Goal: Transaction & Acquisition: Purchase product/service

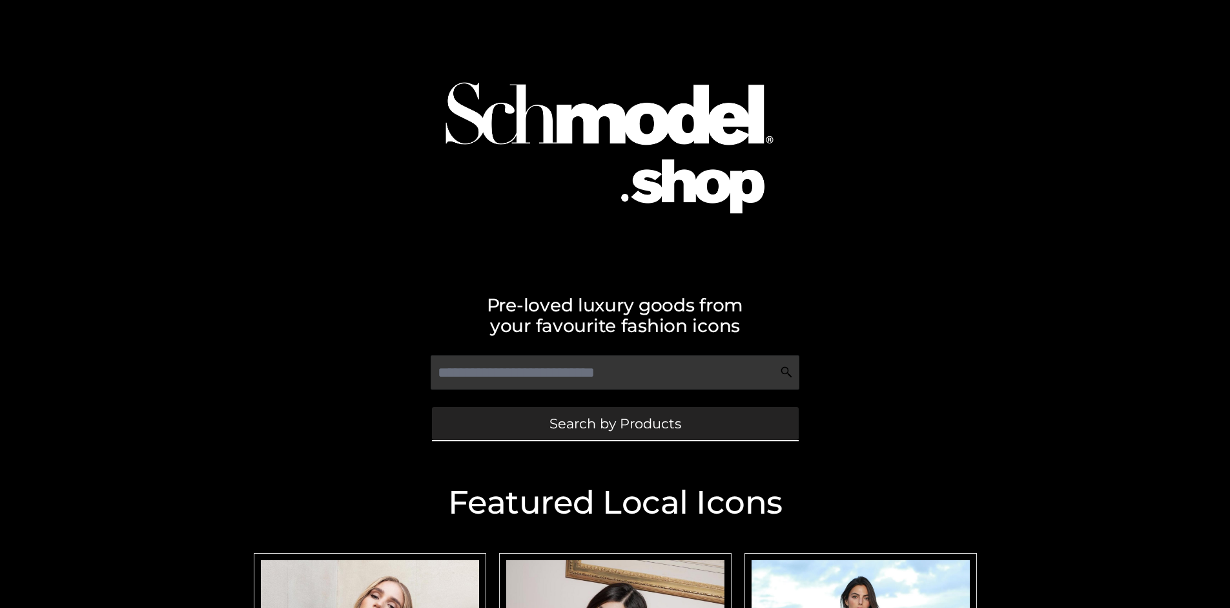
click at [615, 423] on span "Search by Products" at bounding box center [615, 423] width 132 height 14
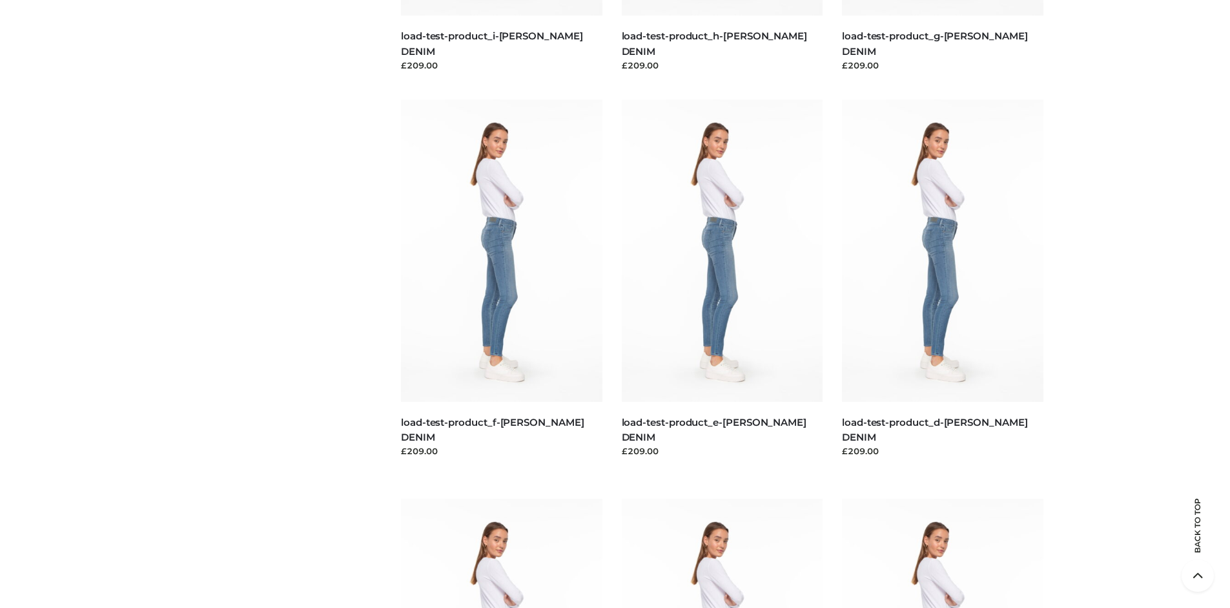
scroll to position [2709, 0]
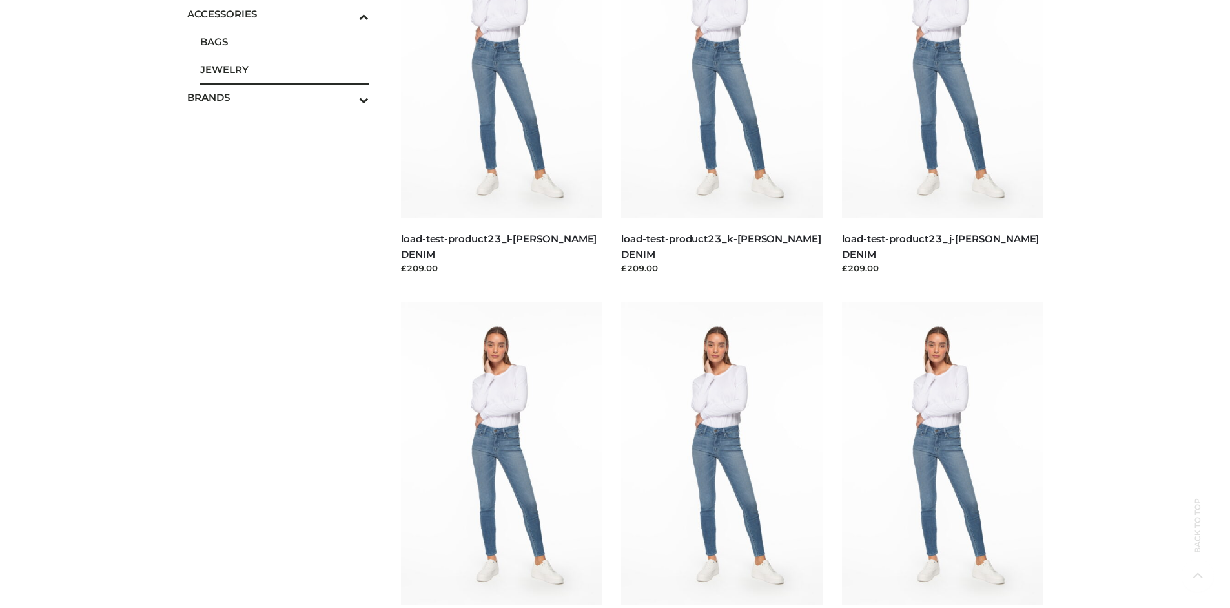
click at [284, 69] on span "JEWELRY" at bounding box center [284, 69] width 169 height 15
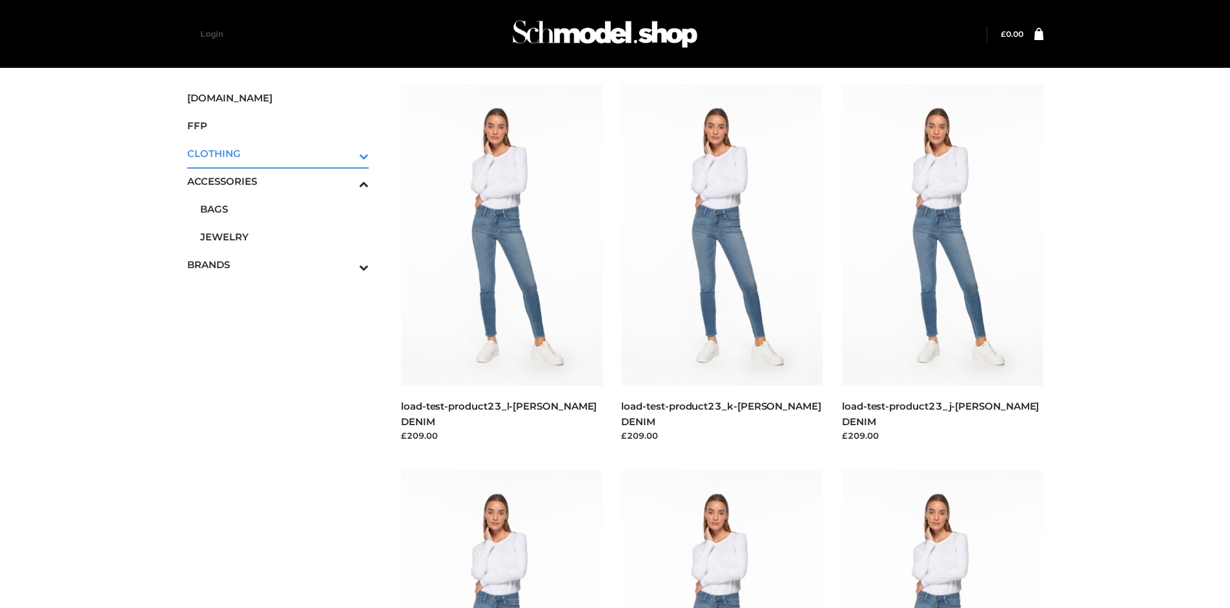
click at [346, 153] on icon "Toggle Submenu" at bounding box center [296, 156] width 145 height 15
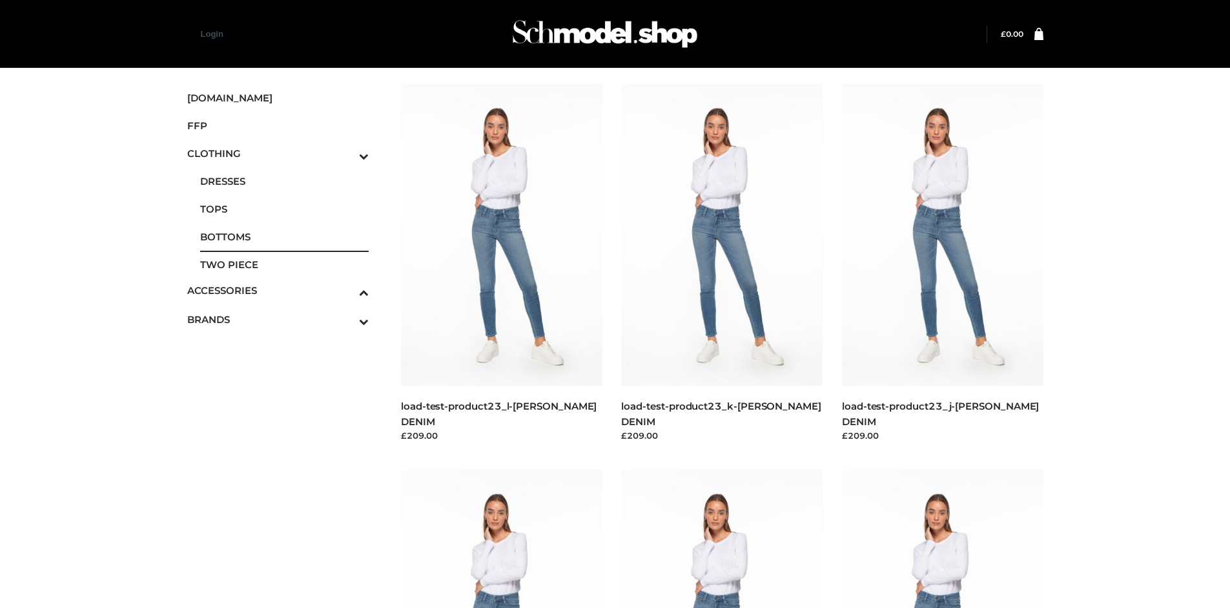
click at [284, 236] on span "BOTTOMS" at bounding box center [284, 236] width 169 height 15
click at [722, 538] on img at bounding box center [721, 620] width 201 height 302
click at [501, 538] on img at bounding box center [501, 620] width 201 height 302
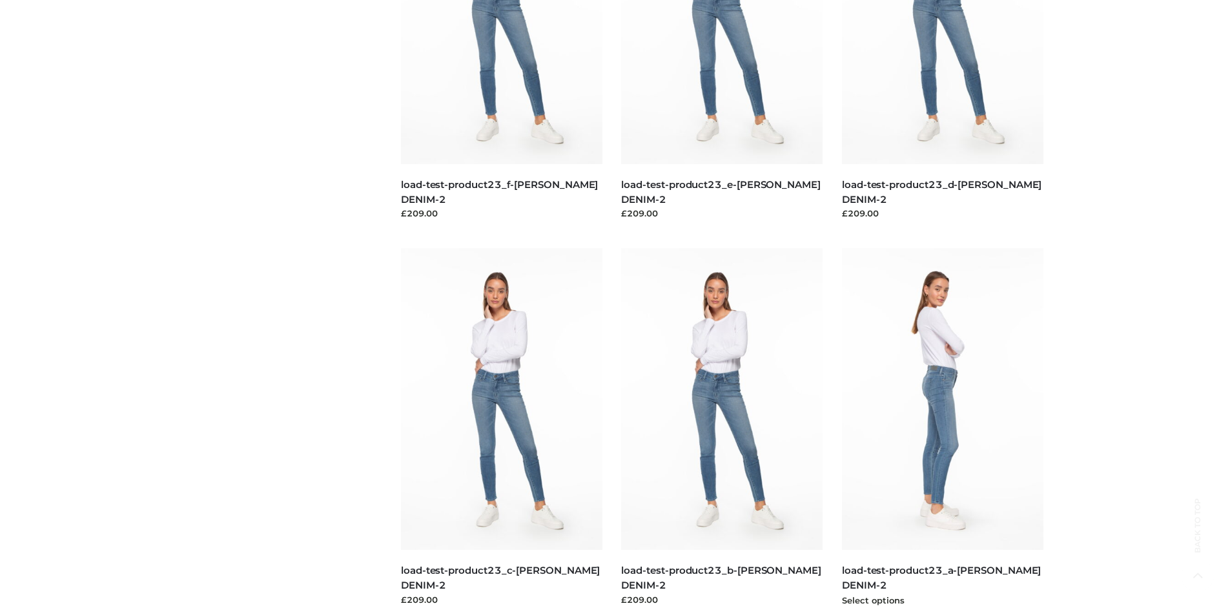
click at [942, 427] on img at bounding box center [942, 399] width 201 height 302
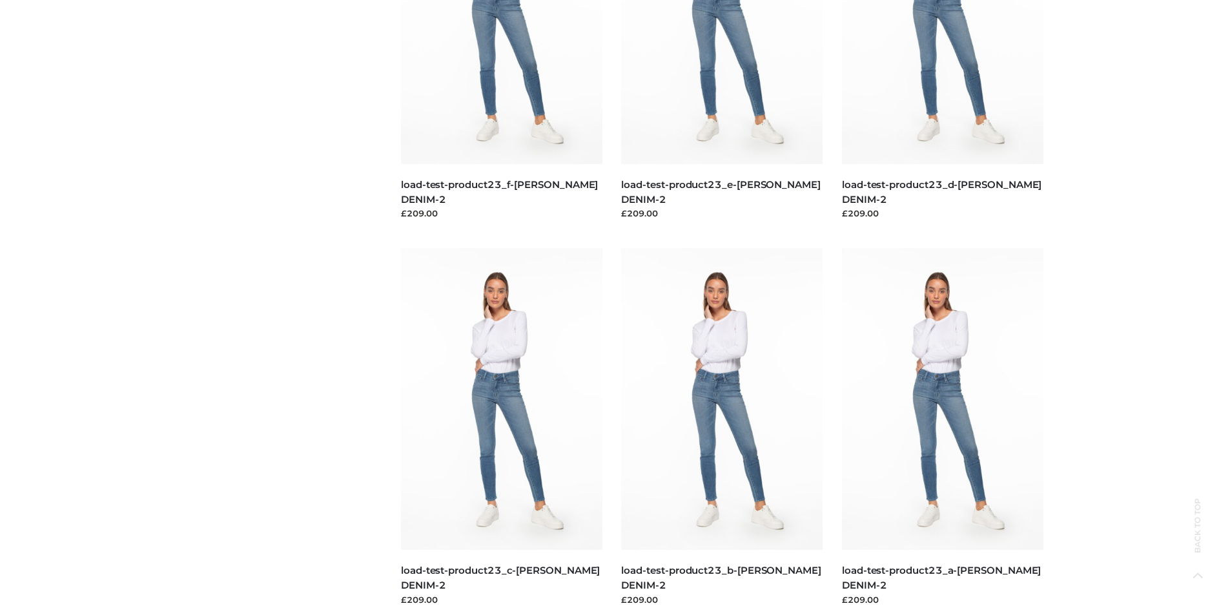
scroll to position [0, 0]
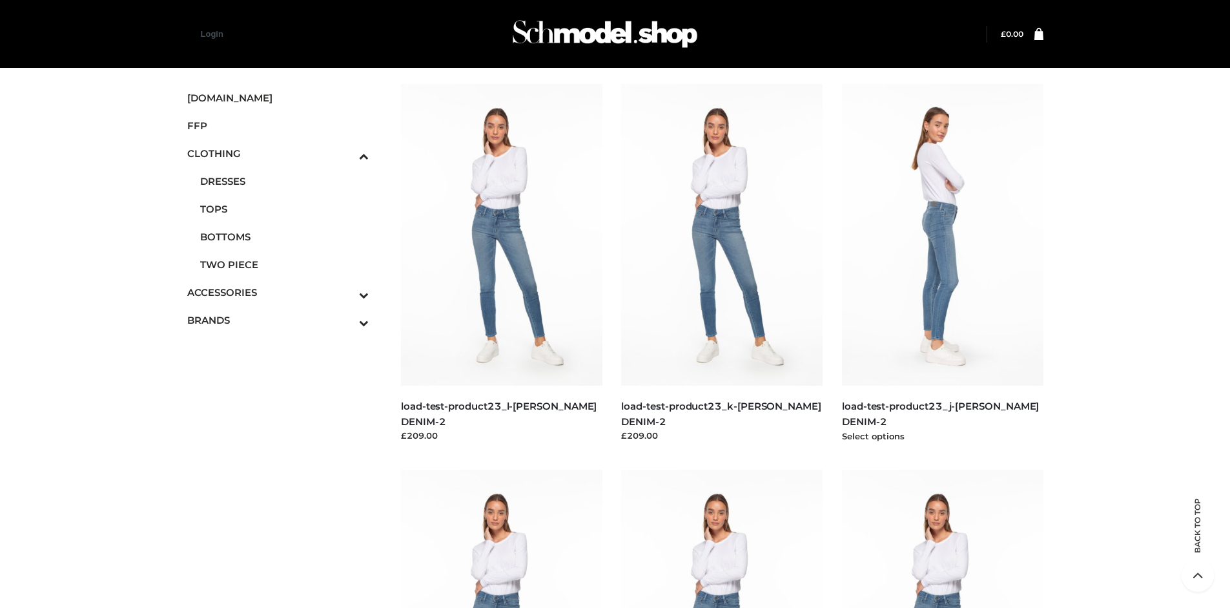
click at [942, 263] on img at bounding box center [942, 235] width 201 height 302
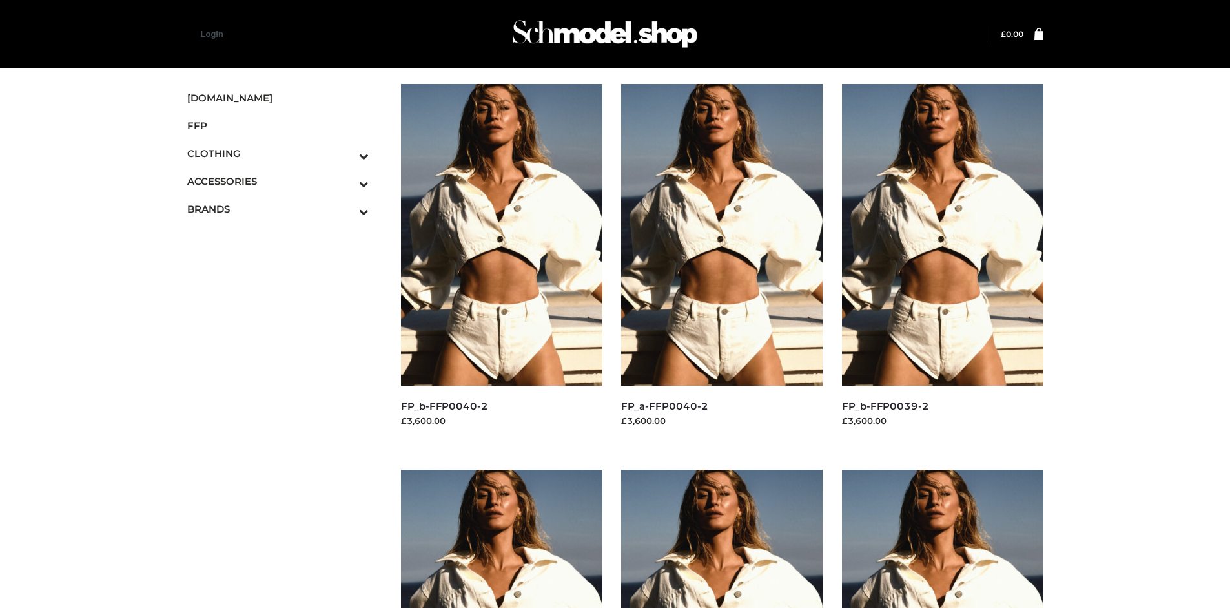
scroll to position [608, 0]
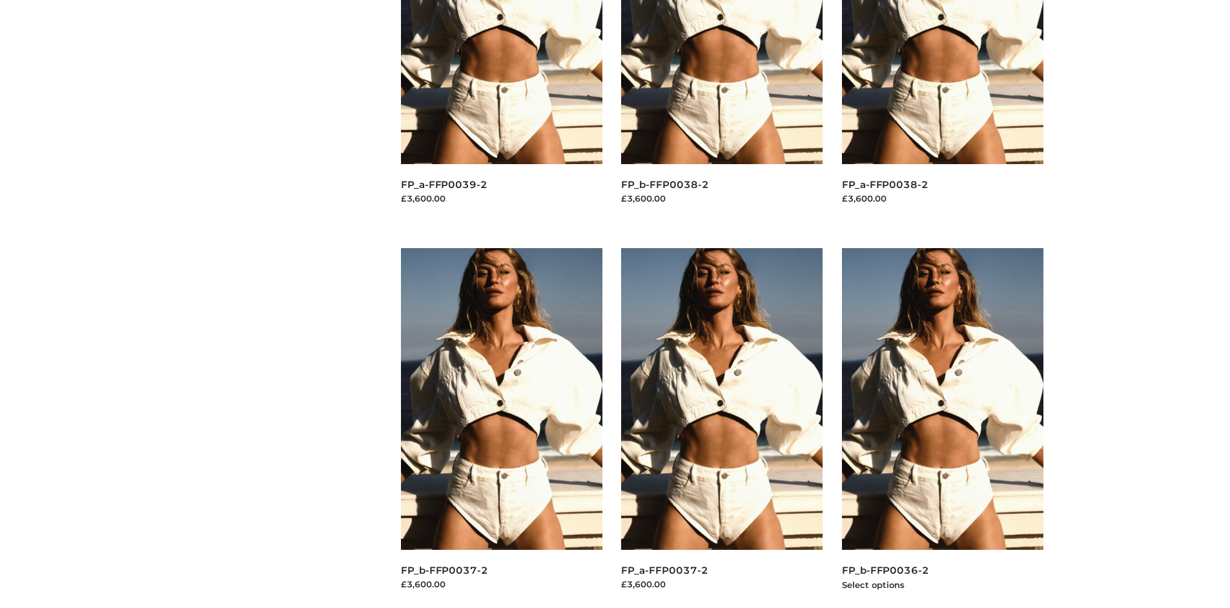
click at [942, 427] on img at bounding box center [942, 399] width 201 height 302
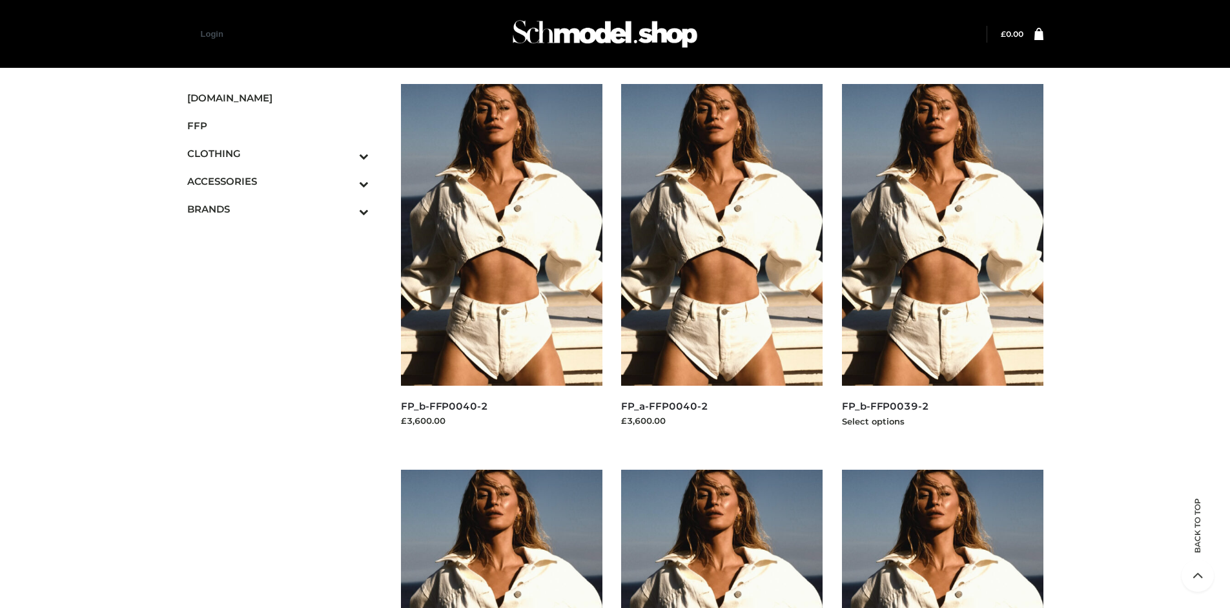
click at [942, 263] on img at bounding box center [942, 235] width 201 height 302
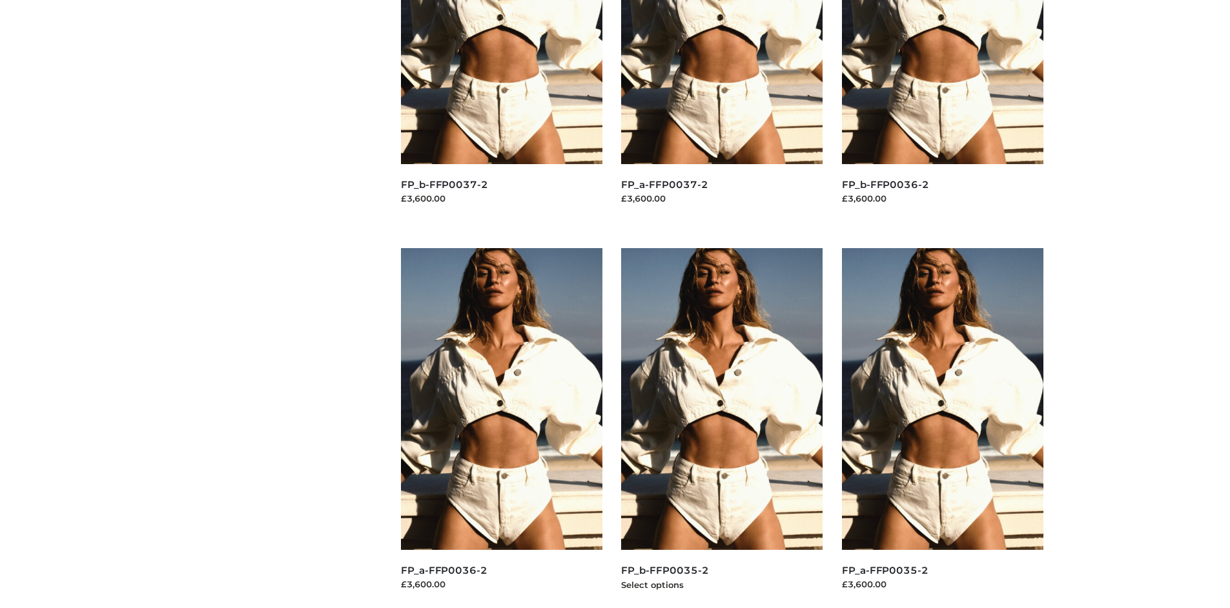
click at [722, 427] on img at bounding box center [721, 399] width 201 height 302
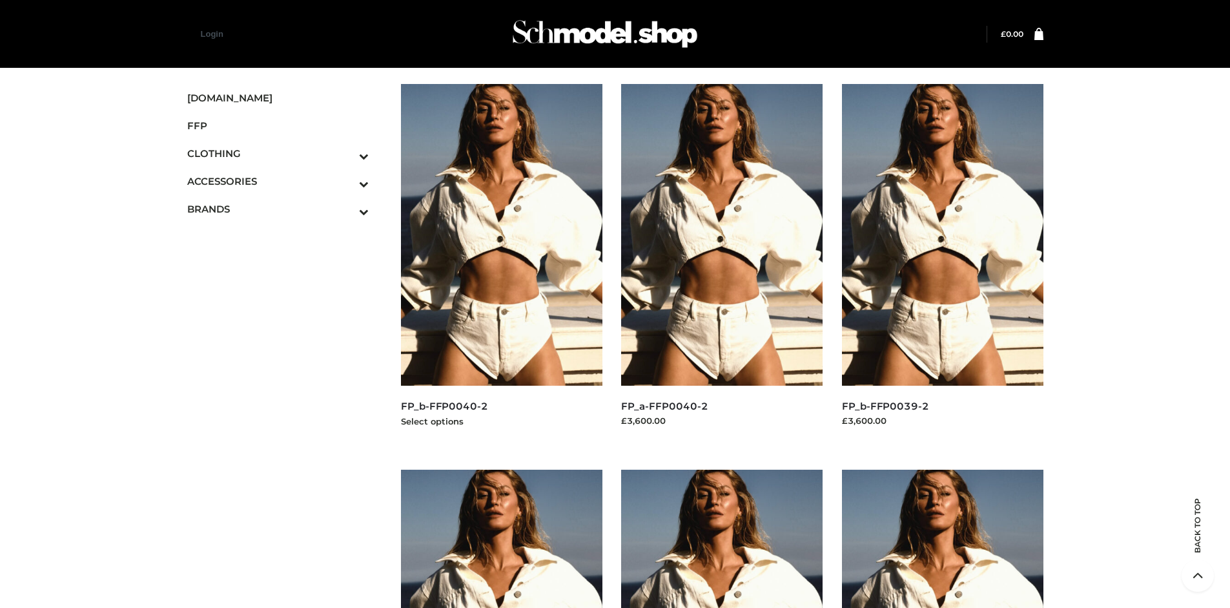
click at [501, 263] on img at bounding box center [501, 235] width 201 height 302
click at [346, 209] on icon "Toggle Submenu" at bounding box center [296, 211] width 145 height 15
click at [0, 0] on span "OPP SWIMWEAR" at bounding box center [0, 0] width 0 height 0
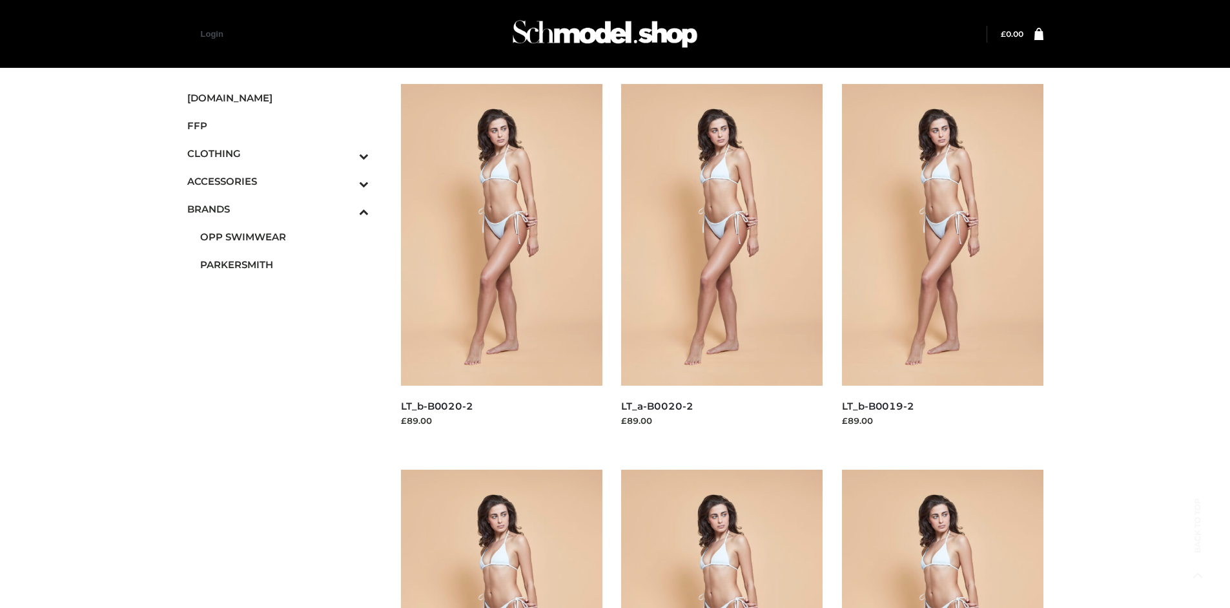
scroll to position [993, 0]
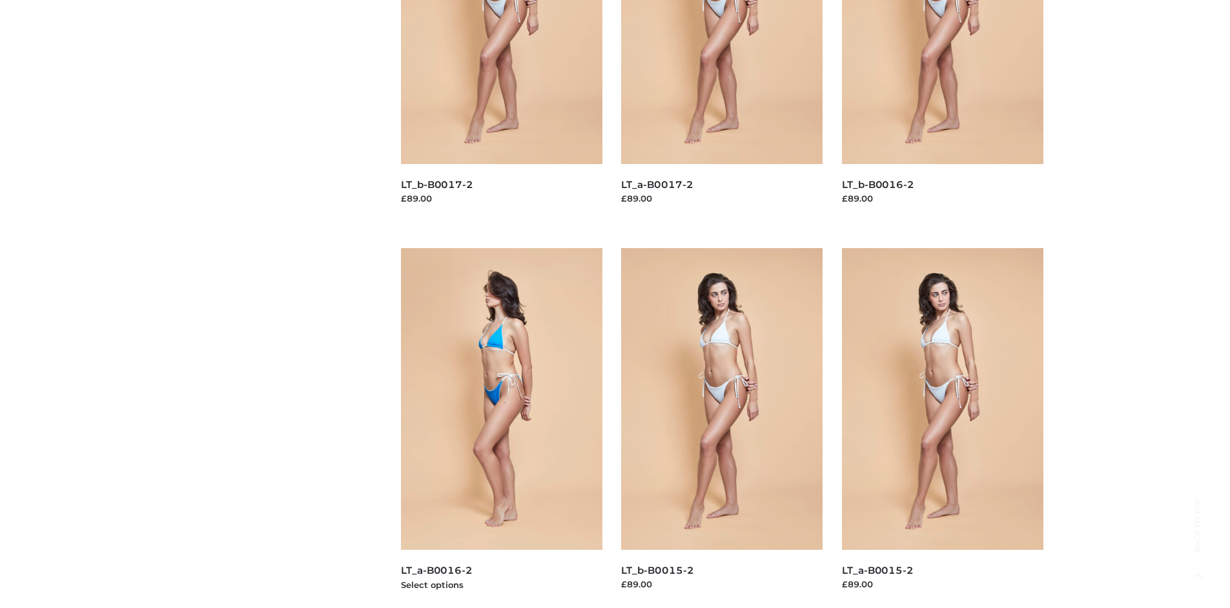
click at [501, 427] on img at bounding box center [501, 399] width 201 height 302
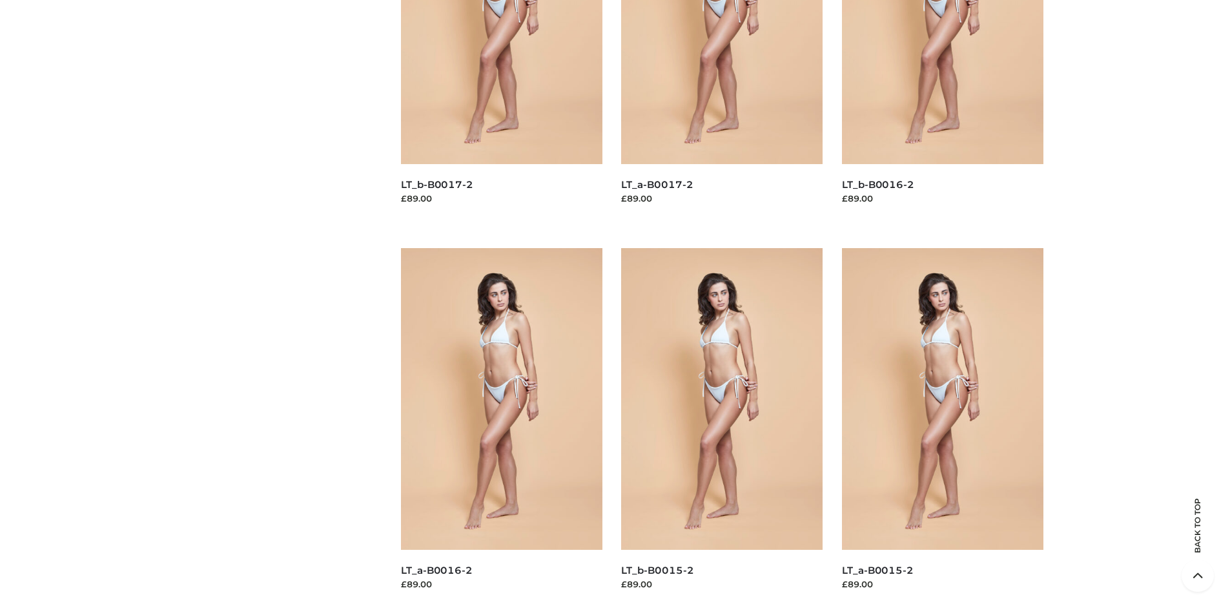
scroll to position [0, 0]
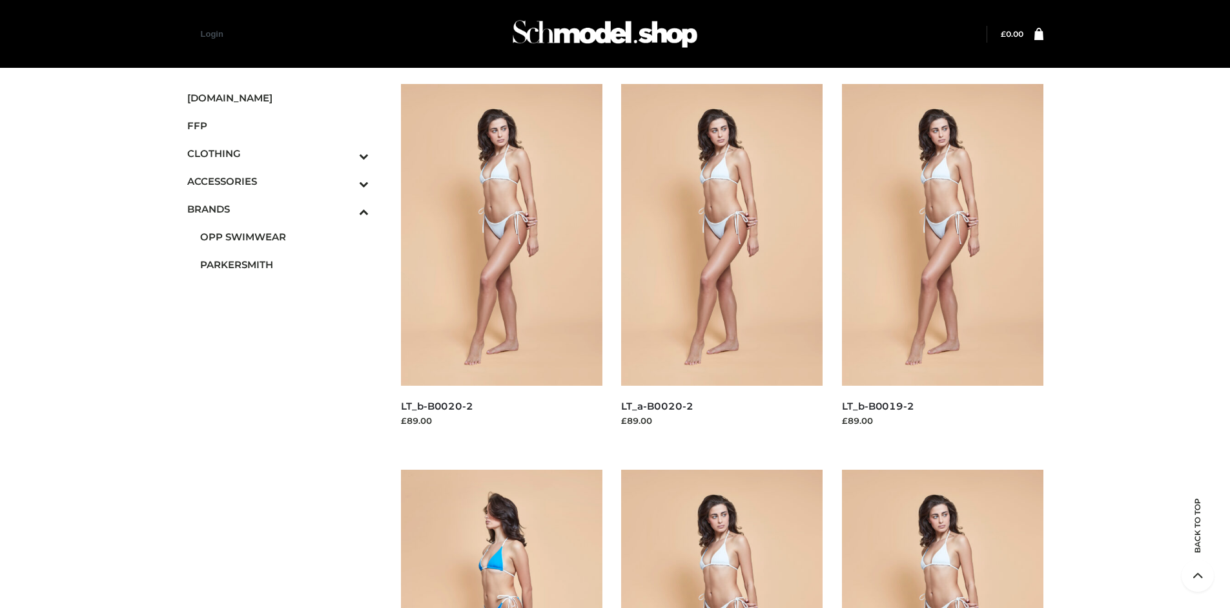
click at [501, 538] on img at bounding box center [501, 620] width 201 height 302
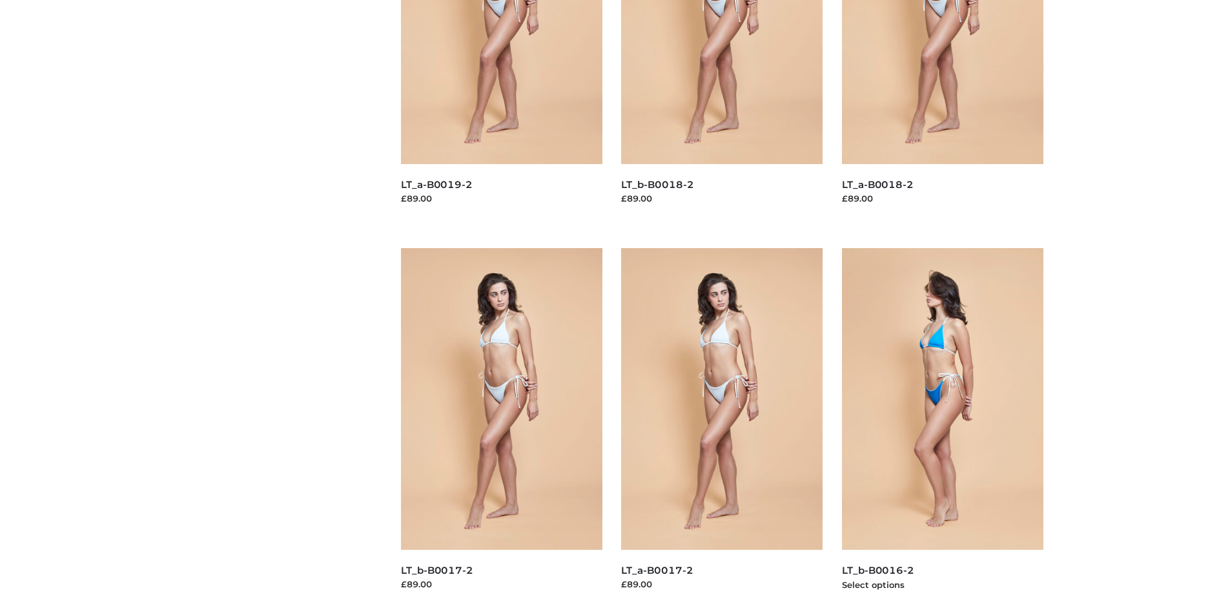
click at [942, 427] on img at bounding box center [942, 399] width 201 height 302
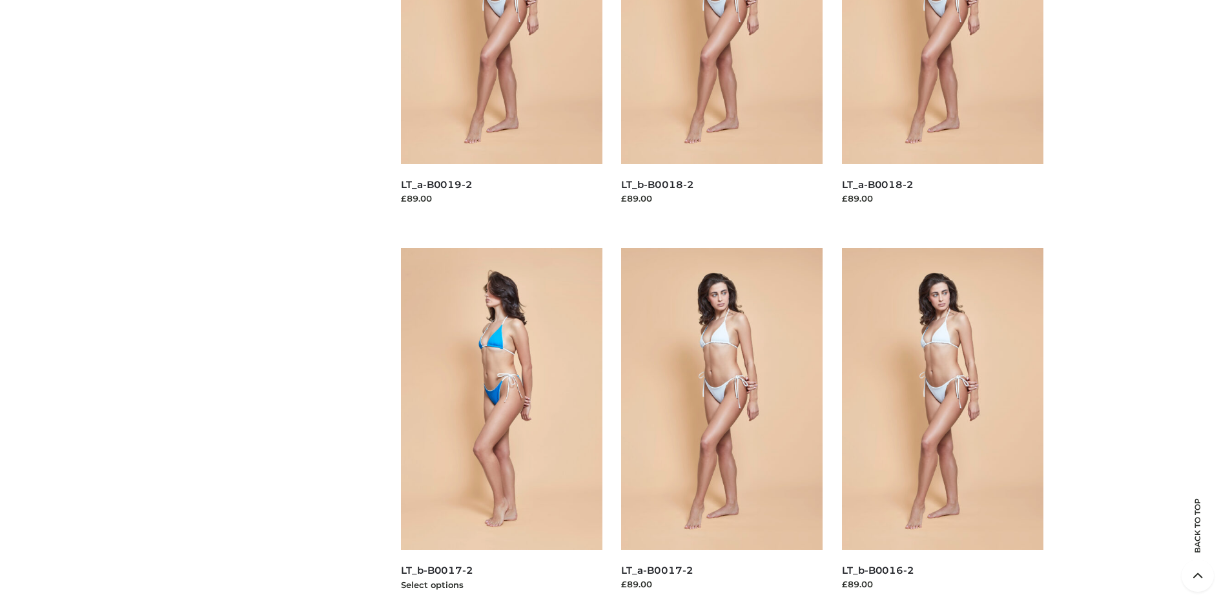
click at [501, 427] on img at bounding box center [501, 399] width 201 height 302
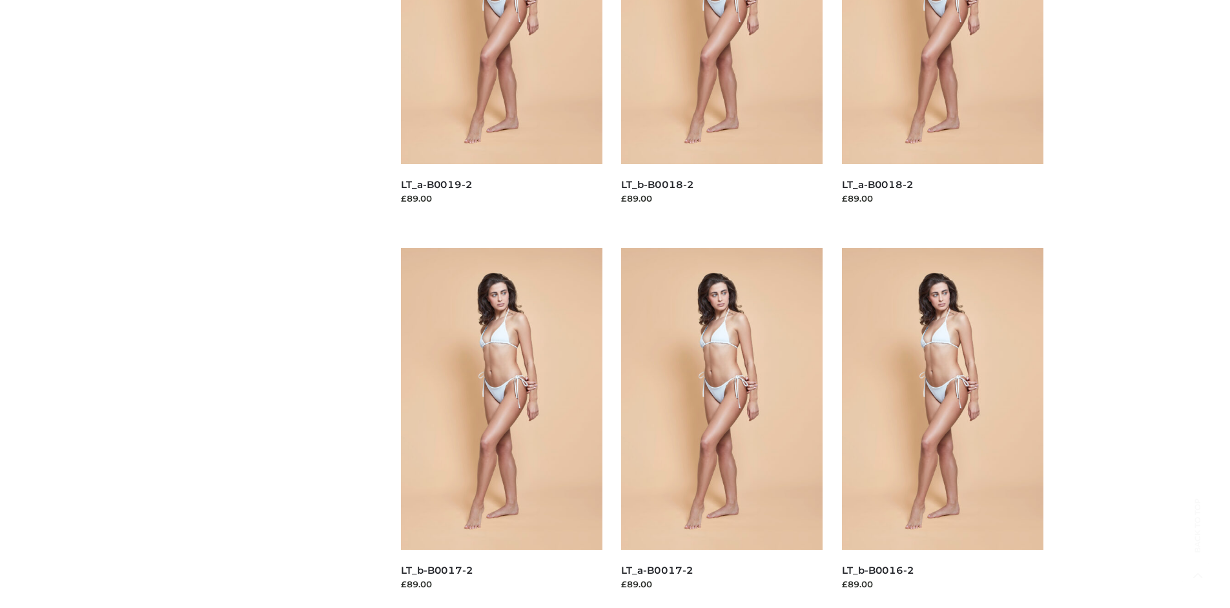
scroll to position [0, 0]
